Goal: Information Seeking & Learning: Learn about a topic

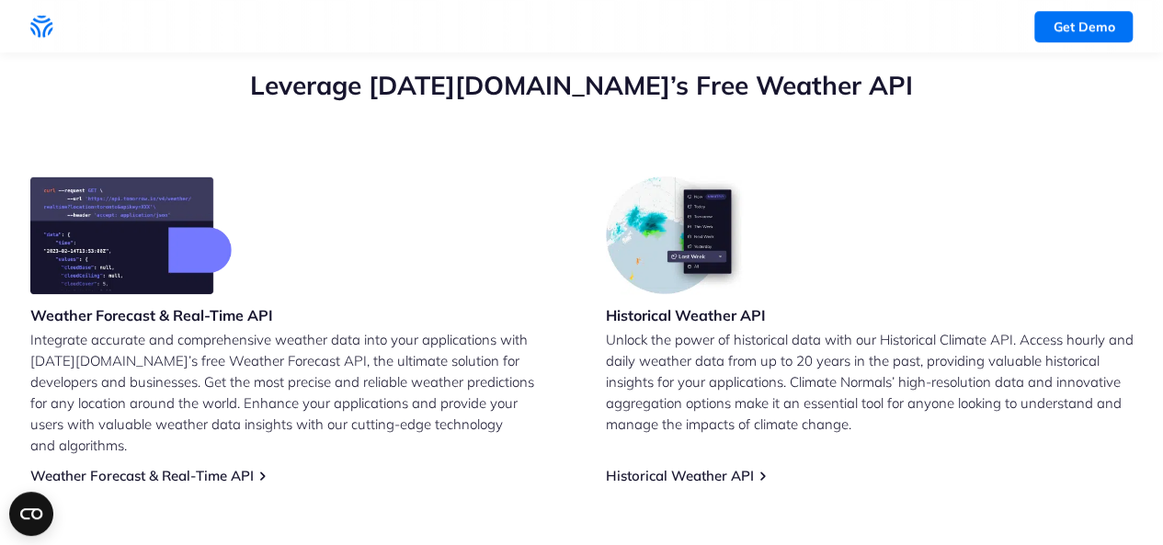
scroll to position [368, 0]
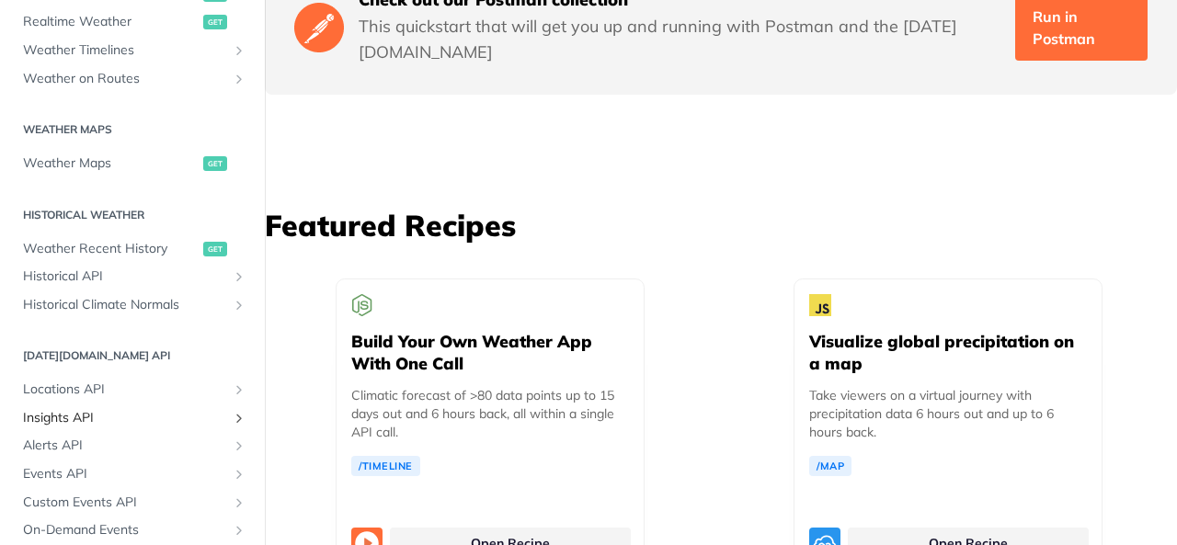
scroll to position [643, 0]
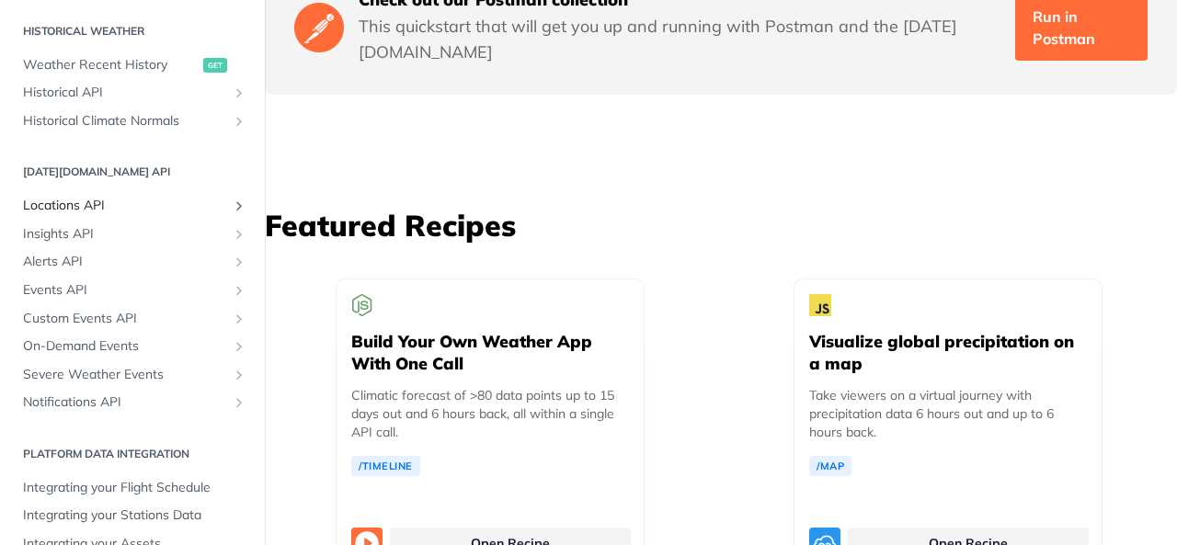
click at [73, 201] on span "Locations API" at bounding box center [125, 206] width 204 height 18
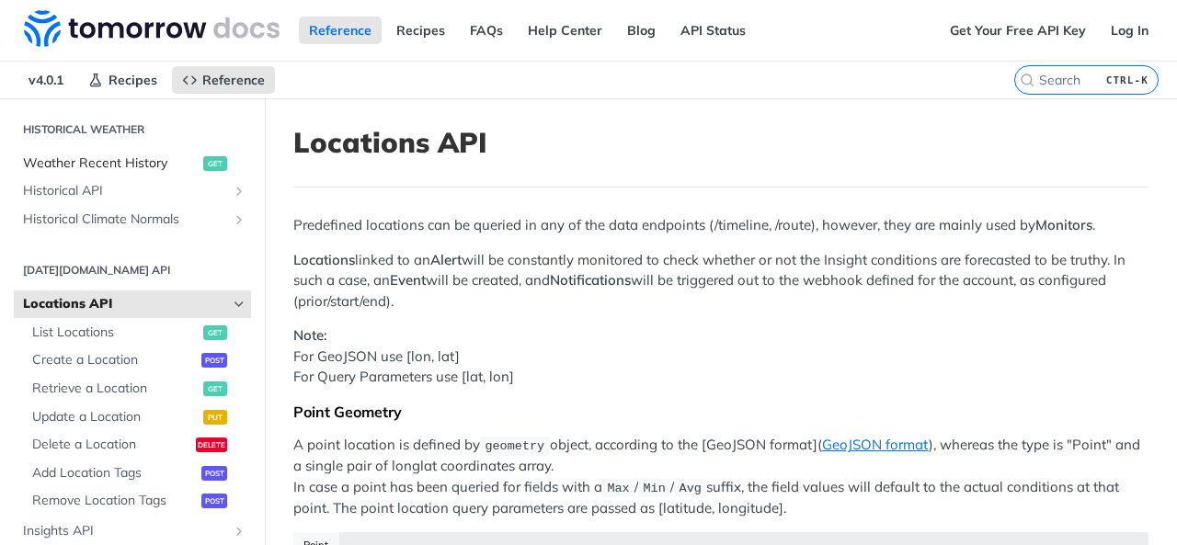
click at [131, 166] on span "Weather Recent History" at bounding box center [111, 163] width 176 height 18
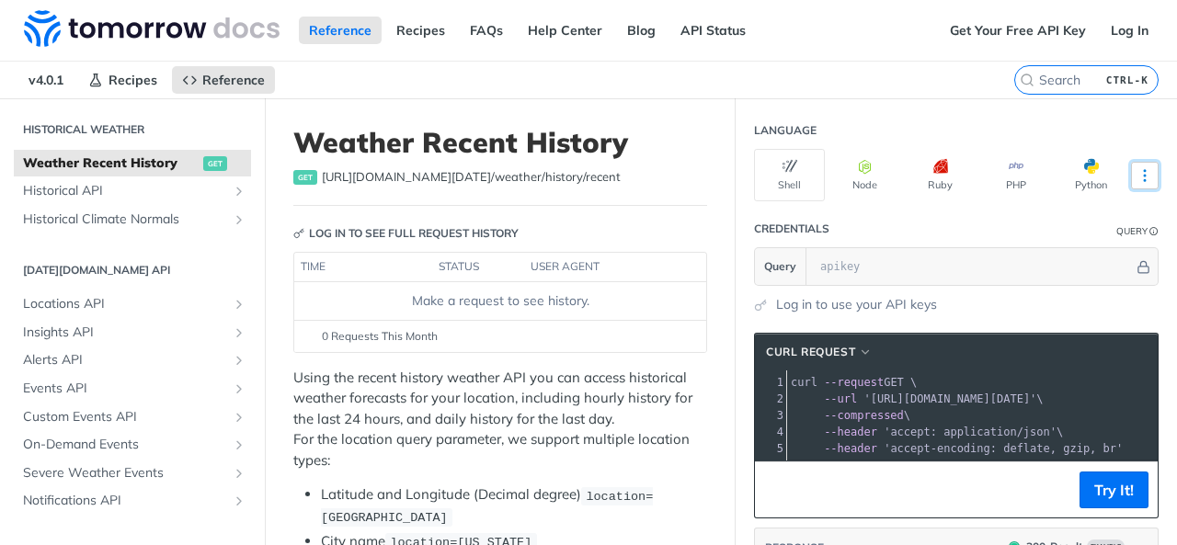
click at [1136, 175] on icon "More ellipsis" at bounding box center [1144, 175] width 17 height 17
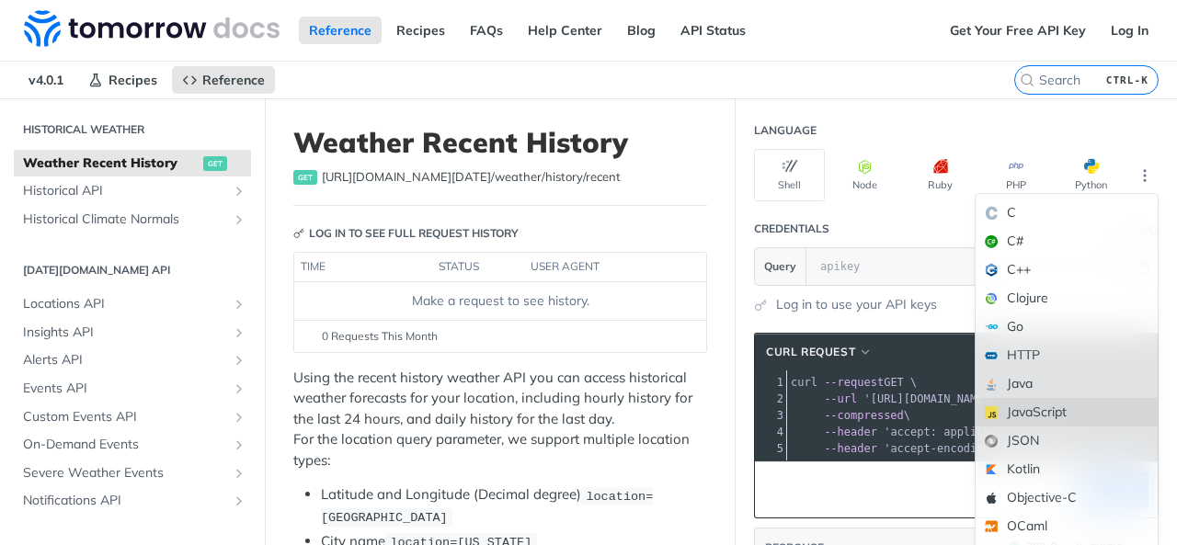
click at [1017, 414] on div "JavaScript" at bounding box center [1066, 412] width 182 height 28
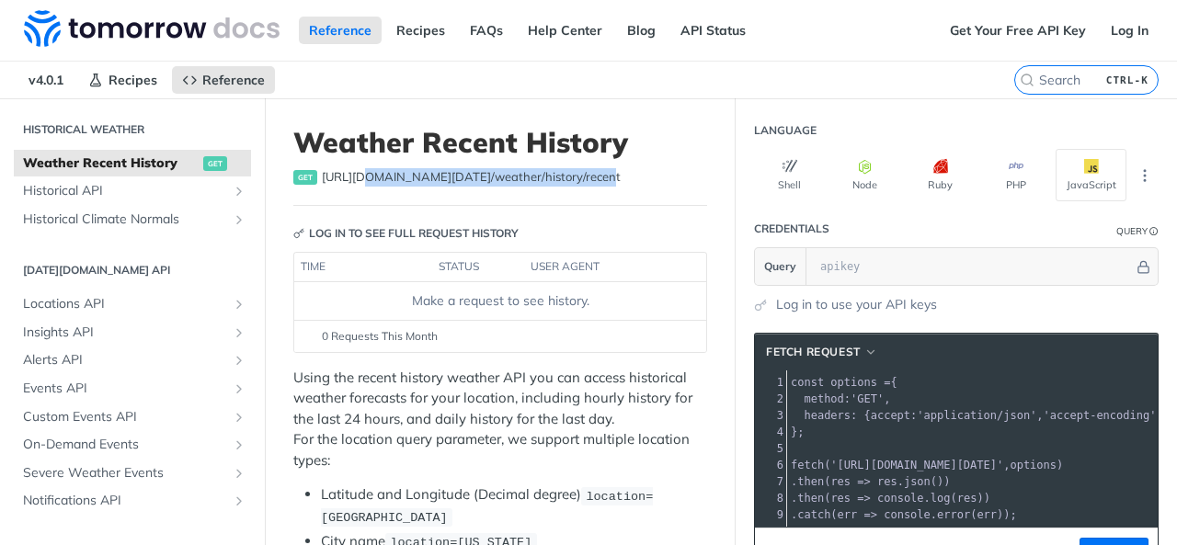
drag, startPoint x: 582, startPoint y: 176, endPoint x: 356, endPoint y: 192, distance: 226.7
click at [356, 192] on header "Weather Recent History get [URL][DOMAIN_NAME][DATE] /weather/history/recent" at bounding box center [500, 166] width 414 height 80
drag, startPoint x: 323, startPoint y: 176, endPoint x: 590, endPoint y: 184, distance: 267.6
click at [590, 184] on div "get [URL][DOMAIN_NAME][DATE] /weather/history/recent" at bounding box center [500, 177] width 414 height 18
click at [591, 183] on div "get [URL][DOMAIN_NAME][DATE] /weather/history/recent" at bounding box center [500, 177] width 414 height 18
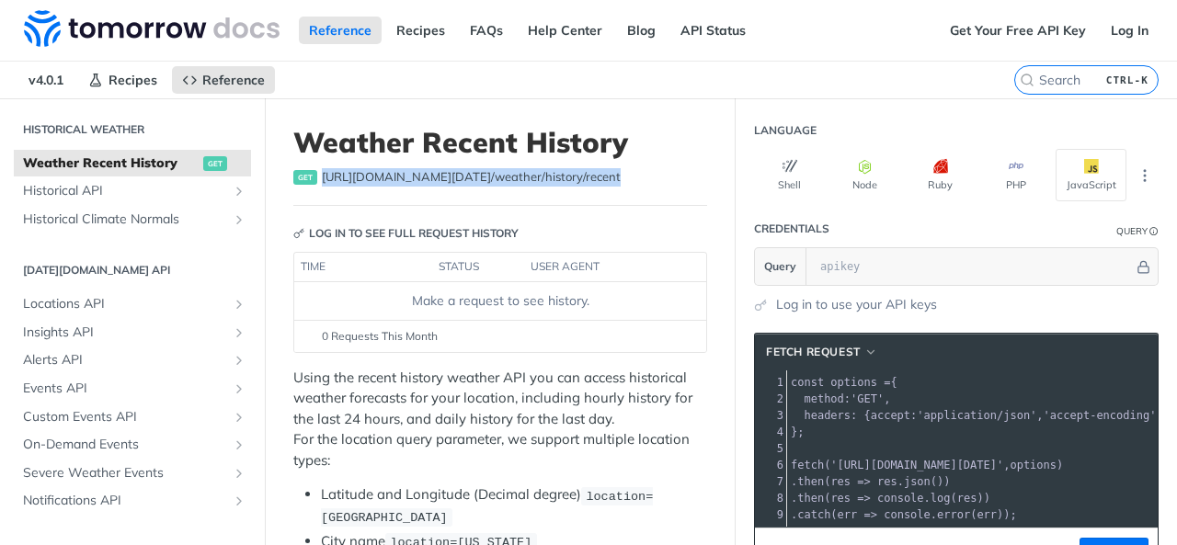
copy span "[URL][DOMAIN_NAME][DATE] /weather/history/recent"
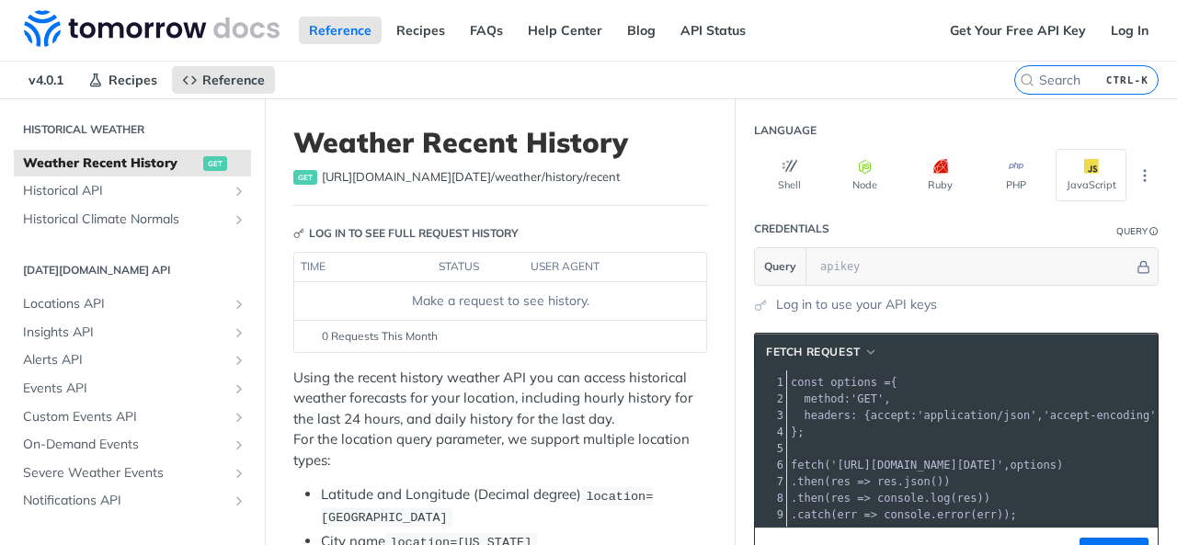
click at [305, 176] on span "get" at bounding box center [305, 177] width 24 height 15
click at [305, 177] on span "get" at bounding box center [305, 177] width 24 height 15
click at [310, 176] on span "get" at bounding box center [305, 177] width 24 height 15
click at [367, 165] on header "Weather Recent History get [URL][DOMAIN_NAME][DATE] /weather/history/recent" at bounding box center [500, 166] width 414 height 80
click at [399, 174] on span "[URL][DOMAIN_NAME][DATE] /weather/history/recent" at bounding box center [471, 177] width 299 height 18
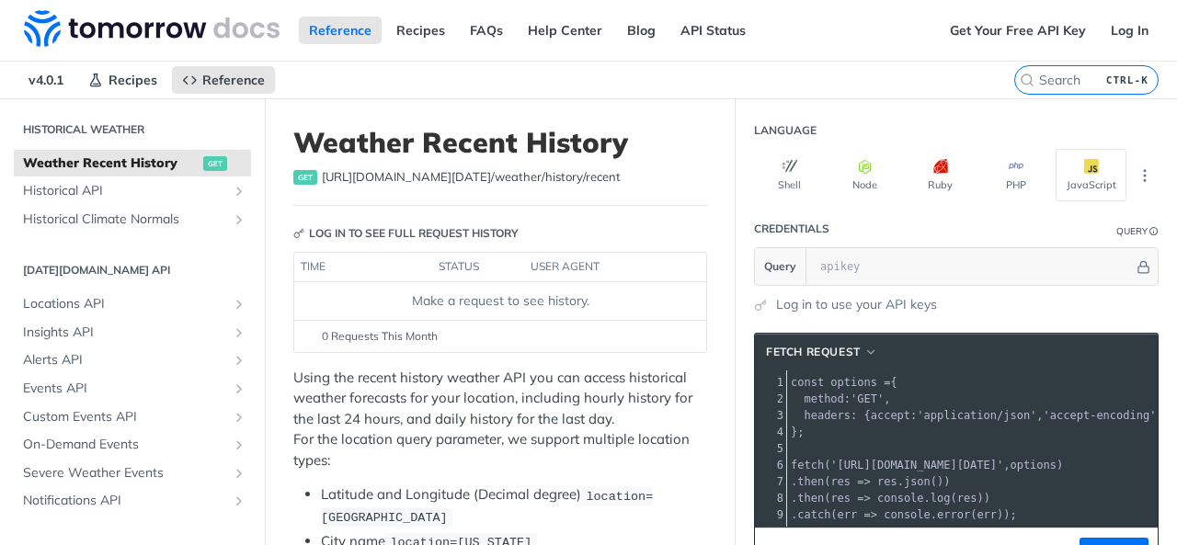
drag, startPoint x: 426, startPoint y: 180, endPoint x: 837, endPoint y: 97, distance: 419.3
click at [426, 180] on span "[URL][DOMAIN_NAME][DATE] /weather/history/recent" at bounding box center [471, 177] width 299 height 18
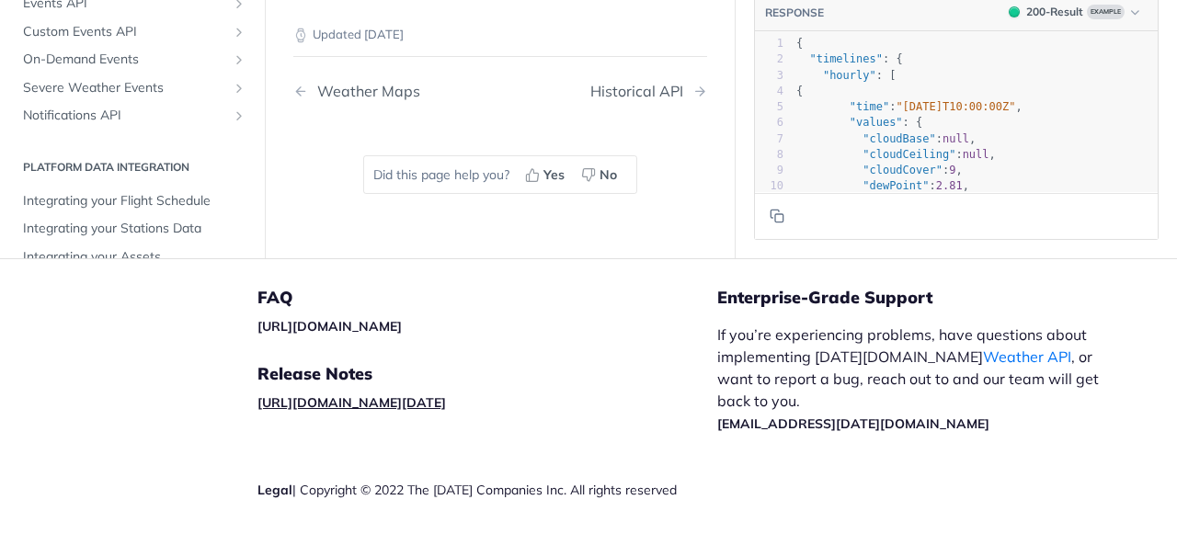
click at [313, 394] on link "[URL][DOMAIN_NAME][DATE]" at bounding box center [351, 402] width 188 height 17
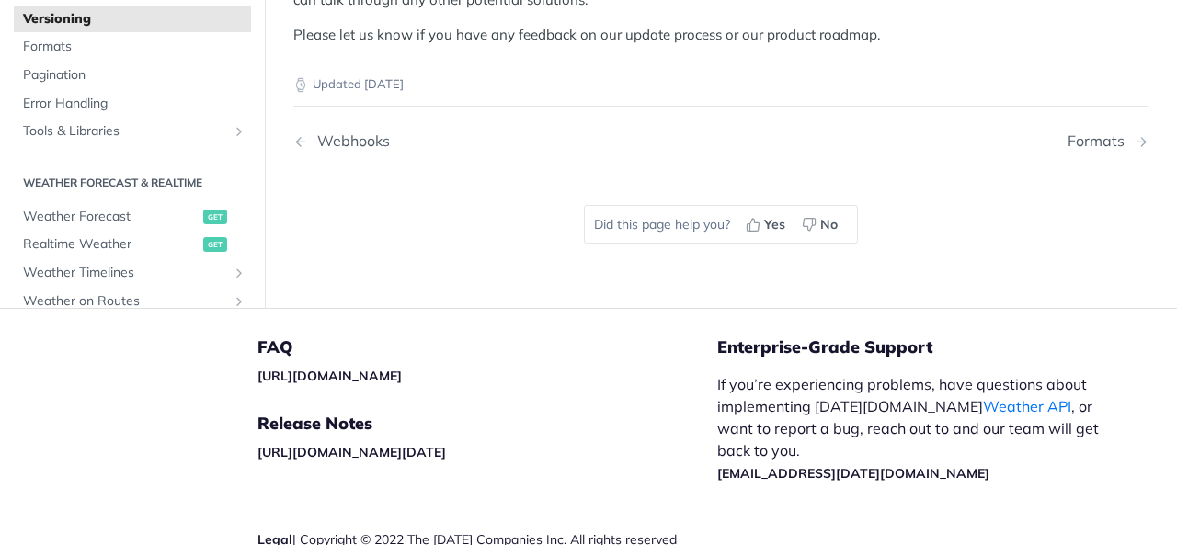
scroll to position [926, 0]
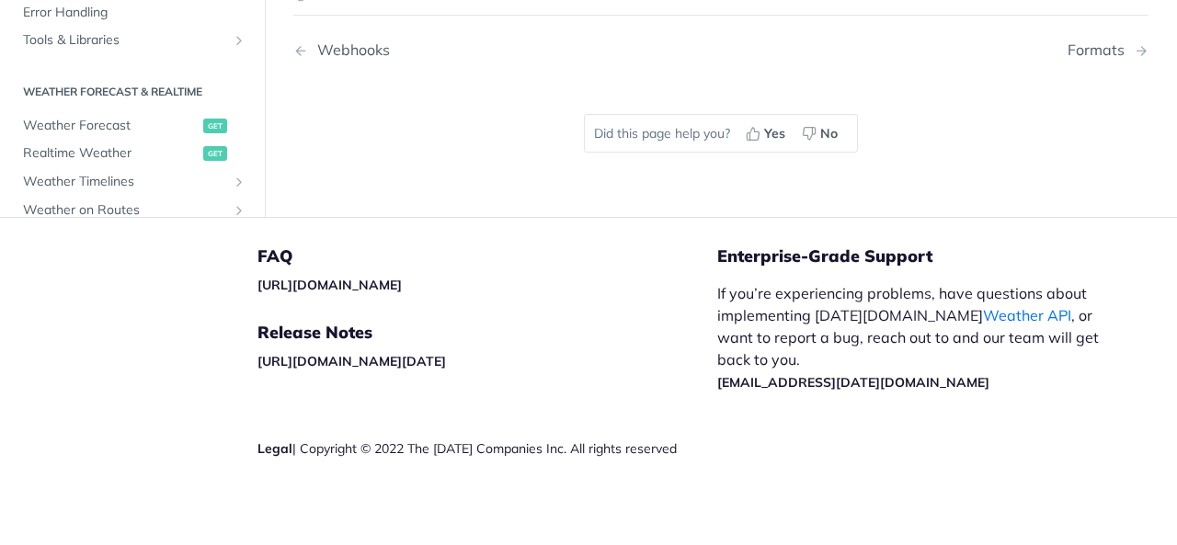
drag, startPoint x: 467, startPoint y: 281, endPoint x: 37, endPoint y: 265, distance: 430.5
click at [37, 265] on footer "FAQ https://tomorrowio.zendesk.com/ Release Notes https://docs.tomorrow.io/refe…" at bounding box center [588, 383] width 1177 height 332
copy link "[URL][DOMAIN_NAME]"
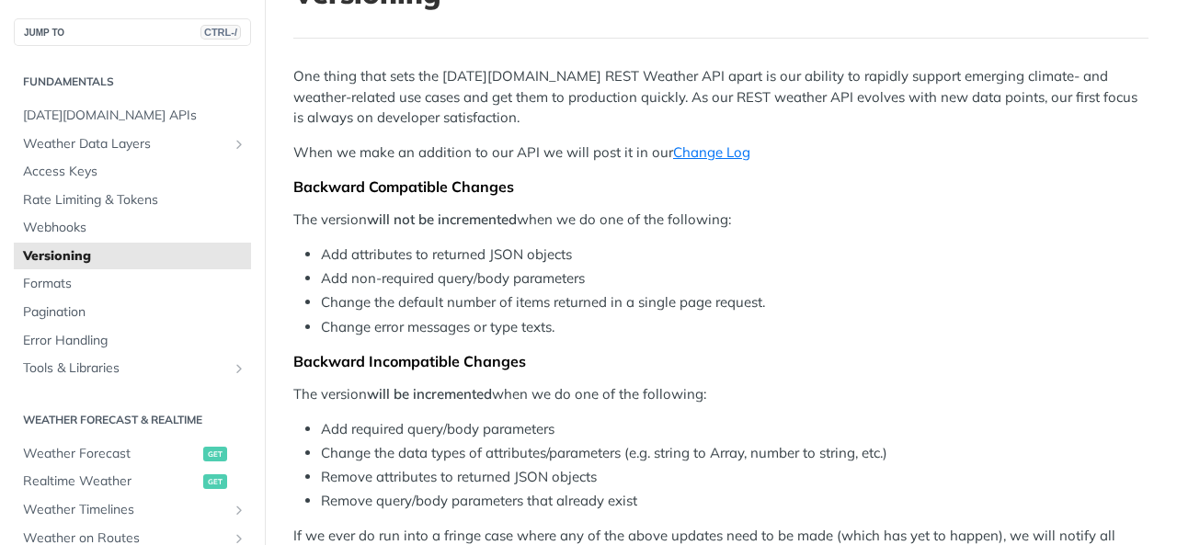
scroll to position [0, 0]
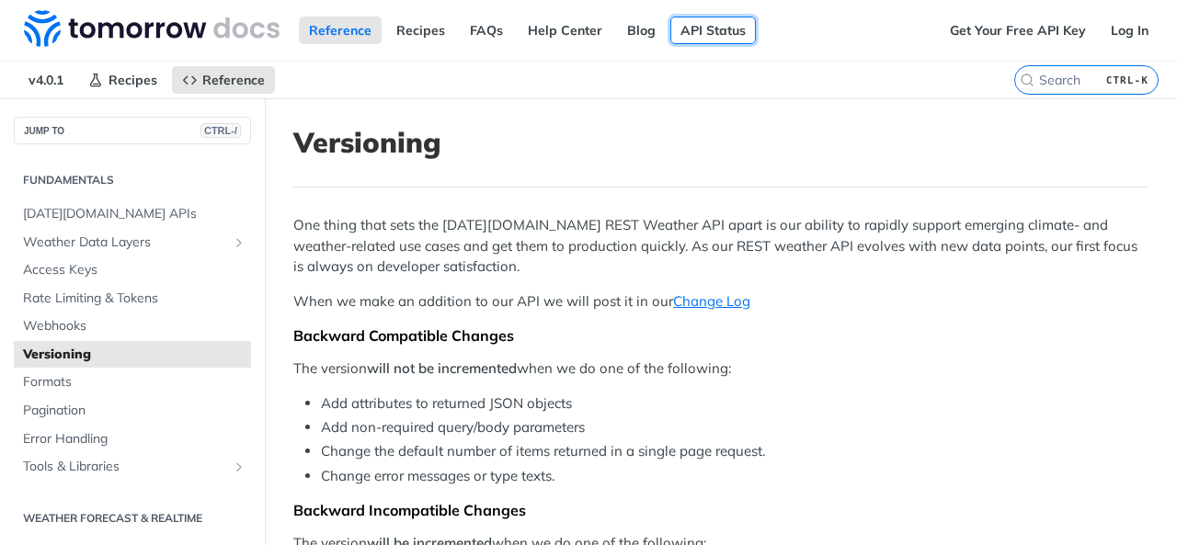
click at [711, 28] on link "API Status" at bounding box center [712, 31] width 85 height 28
click at [1013, 30] on link "Get Your Free API Key" at bounding box center [1017, 31] width 156 height 28
click at [989, 27] on link "Get Your Free API Key" at bounding box center [1017, 31] width 156 height 28
